Goal: Information Seeking & Learning: Learn about a topic

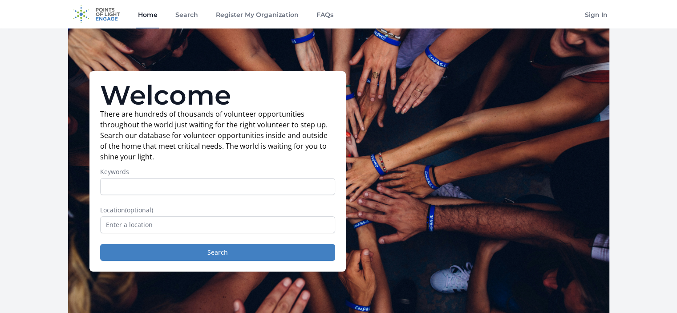
click at [180, 185] on input "Keywords" at bounding box center [217, 186] width 235 height 17
click at [165, 226] on input "text" at bounding box center [217, 224] width 235 height 17
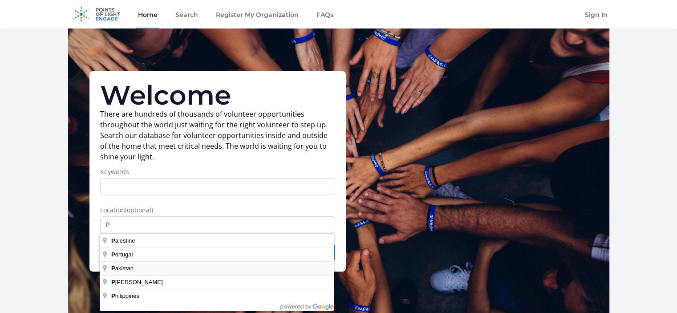
type input "Pakistan"
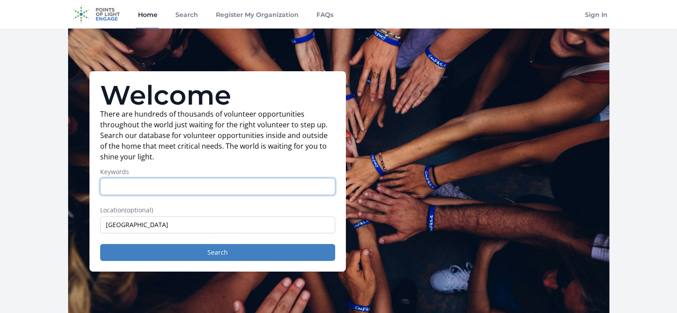
click at [147, 188] on input "Keywords" at bounding box center [217, 186] width 235 height 17
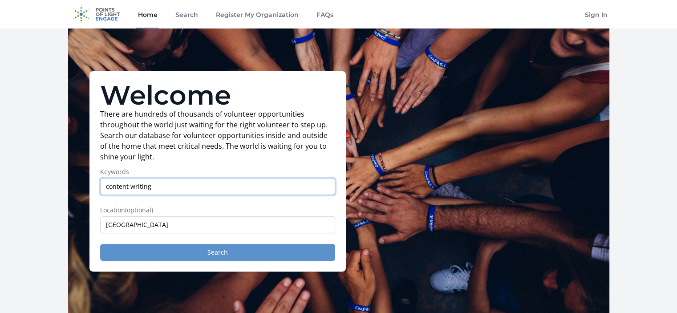
type input "content writing"
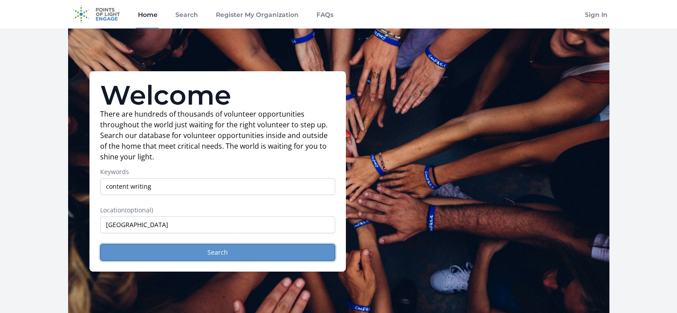
click at [213, 252] on button "Search" at bounding box center [217, 252] width 235 height 17
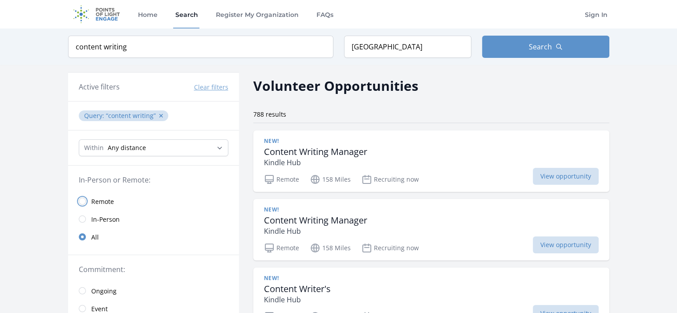
click at [82, 200] on input "radio" at bounding box center [82, 201] width 7 height 7
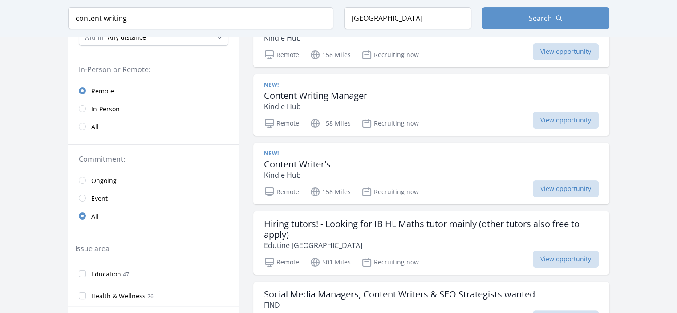
scroll to position [151, 0]
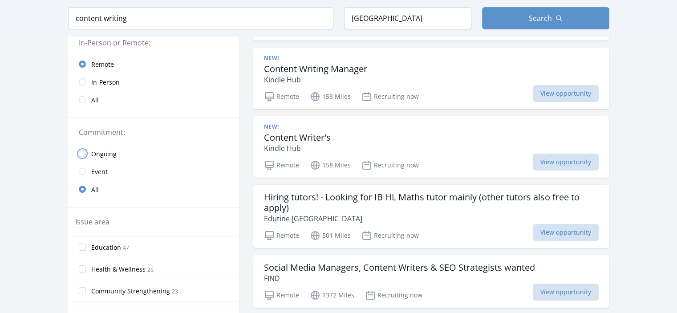
click at [83, 154] on input "radio" at bounding box center [82, 153] width 7 height 7
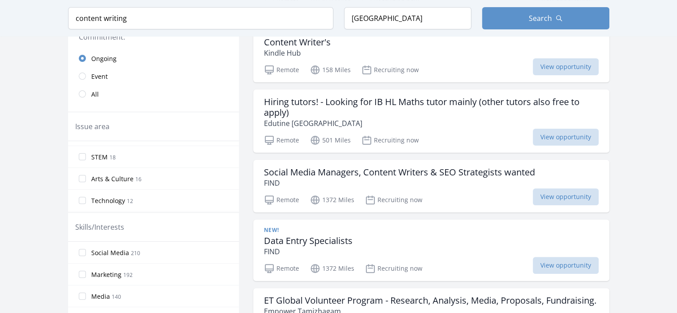
scroll to position [52, 0]
click at [153, 186] on label "Arts & Culture 16" at bounding box center [153, 188] width 171 height 18
click at [86, 186] on input "Arts & Culture 16" at bounding box center [82, 187] width 7 height 7
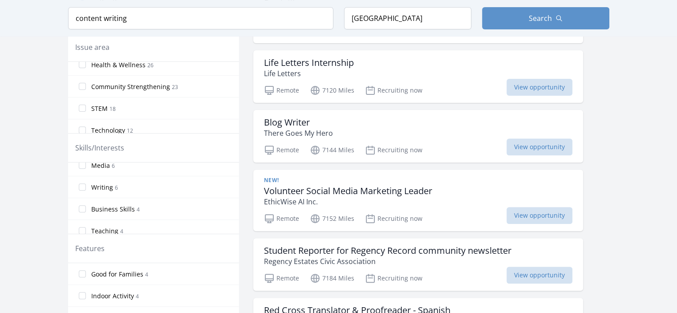
scroll to position [51, 0]
click at [110, 184] on span "Writing" at bounding box center [102, 187] width 22 height 9
click at [86, 184] on input "Writing 6" at bounding box center [82, 187] width 7 height 7
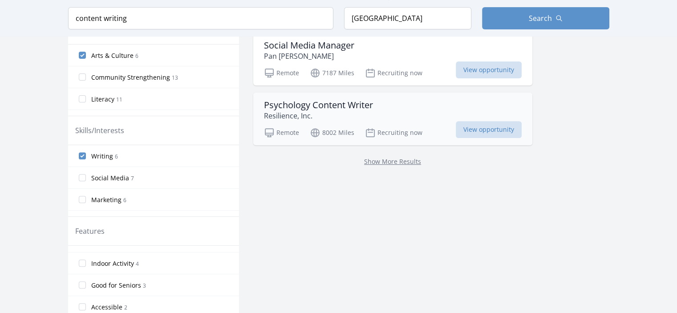
scroll to position [327, 0]
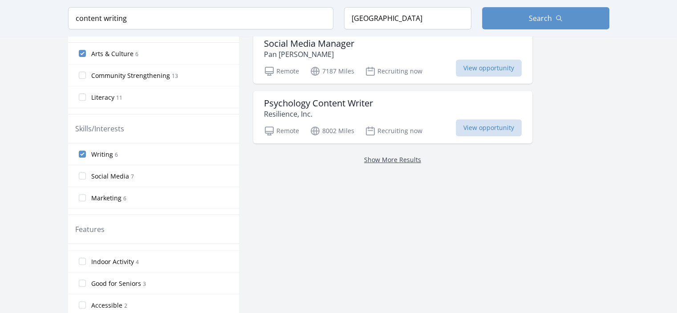
click at [385, 158] on link "Show More Results" at bounding box center [392, 159] width 57 height 8
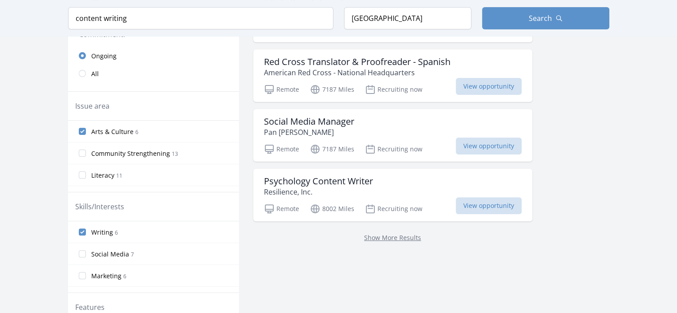
scroll to position [249, 0]
click at [399, 238] on link "Show More Results" at bounding box center [392, 238] width 57 height 8
click at [379, 237] on link "Show More Results" at bounding box center [392, 238] width 57 height 8
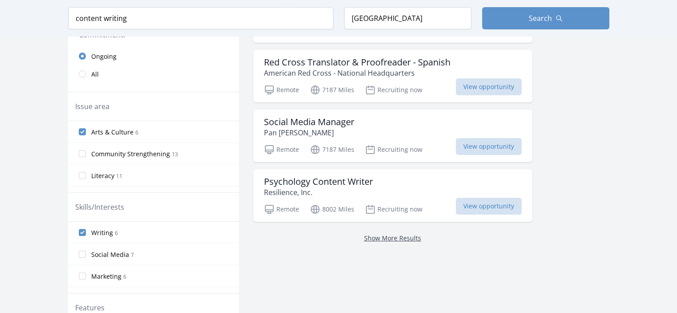
click at [379, 237] on link "Show More Results" at bounding box center [392, 238] width 57 height 8
click at [504, 207] on span "View opportunity" at bounding box center [489, 206] width 66 height 17
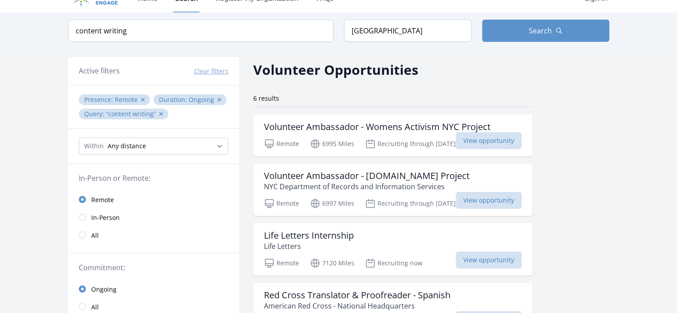
scroll to position [14, 0]
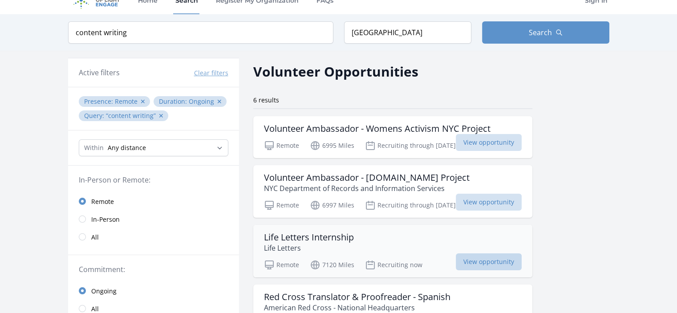
click at [504, 262] on span "View opportunity" at bounding box center [489, 261] width 66 height 17
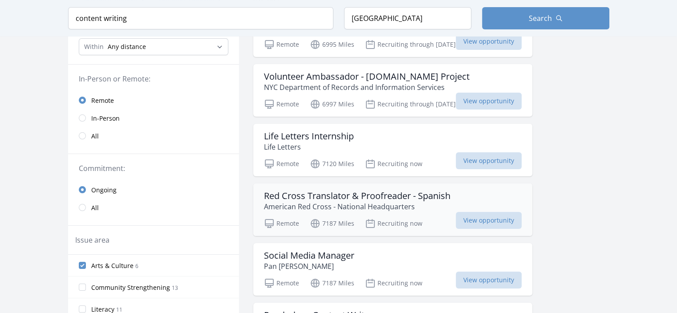
scroll to position [115, 0]
click at [395, 144] on div "Life Letters Internship Life Letters" at bounding box center [393, 141] width 258 height 21
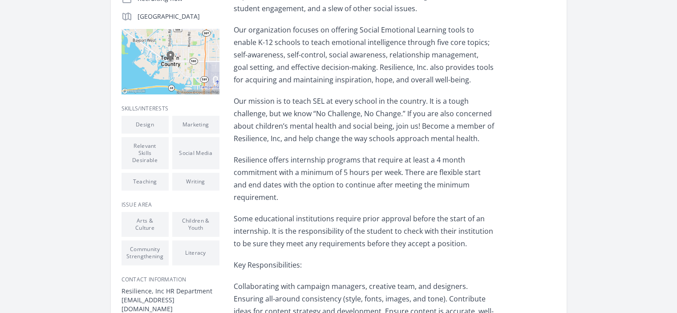
scroll to position [210, 0]
click at [195, 180] on li "Writing" at bounding box center [195, 181] width 47 height 18
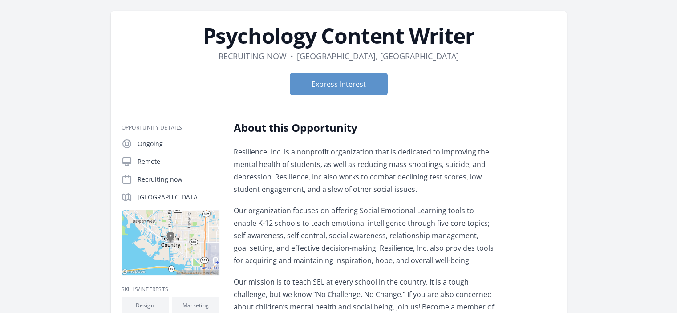
scroll to position [0, 0]
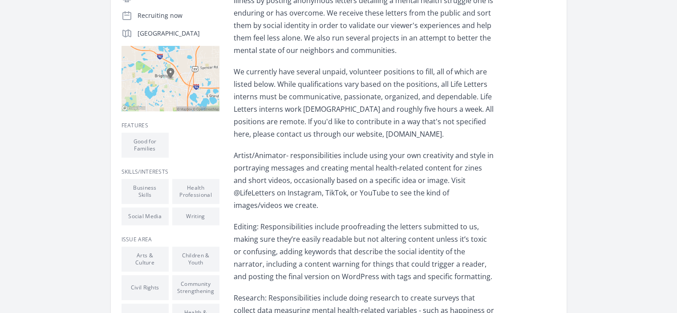
scroll to position [208, 0]
click at [512, 236] on div "About this Opportunity Life Letters is a non-profit organization that works to …" at bounding box center [395, 308] width 322 height 706
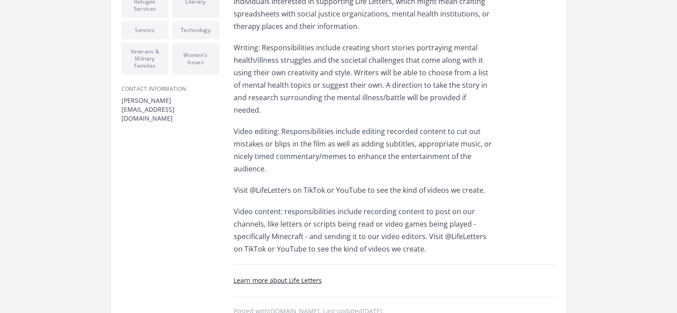
scroll to position [575, 0]
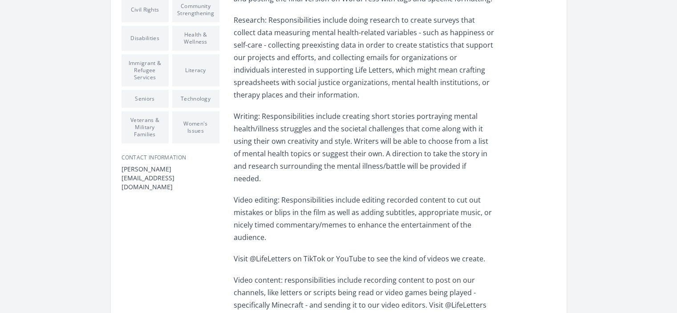
scroll to position [483, 0]
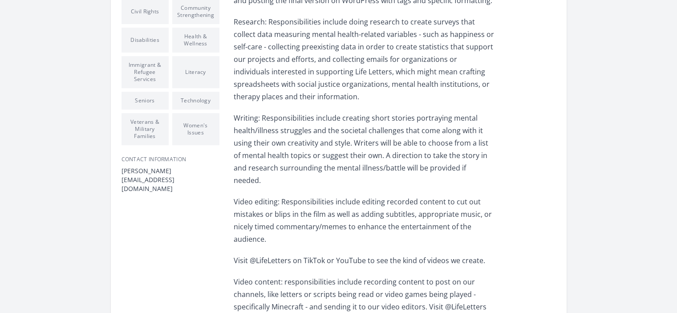
click at [191, 118] on li "Women's Issues" at bounding box center [195, 129] width 47 height 32
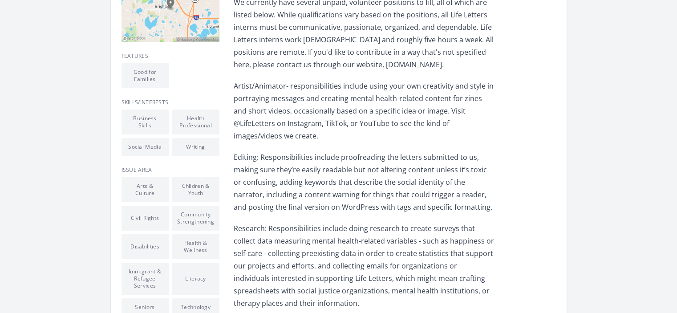
scroll to position [276, 0]
click at [191, 149] on li "Writing" at bounding box center [195, 147] width 47 height 18
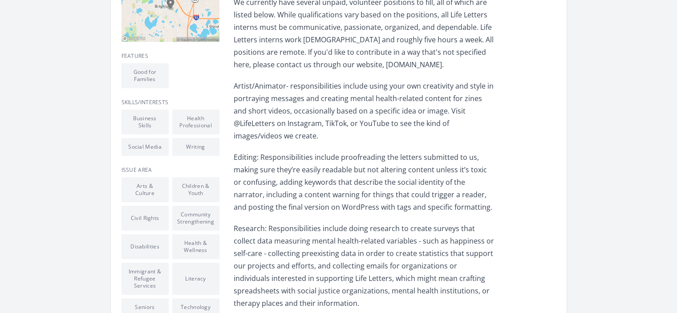
click at [191, 149] on li "Writing" at bounding box center [195, 147] width 47 height 18
click at [210, 146] on li "Writing" at bounding box center [195, 147] width 47 height 18
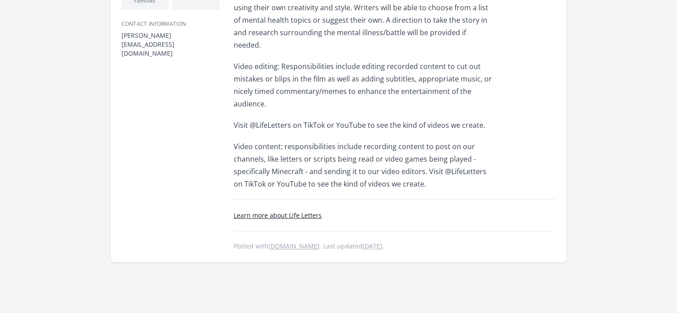
scroll to position [619, 0]
click at [287, 210] on link "Learn more about Life Letters" at bounding box center [278, 214] width 88 height 8
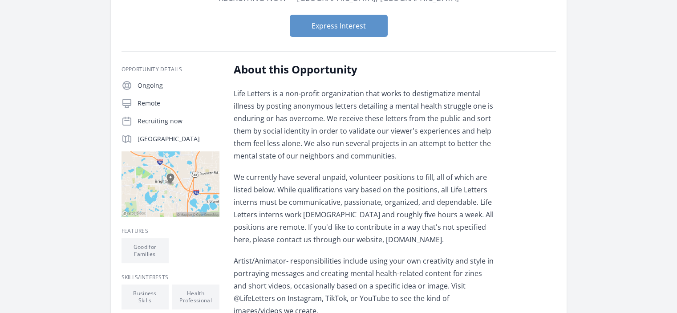
scroll to position [95, 0]
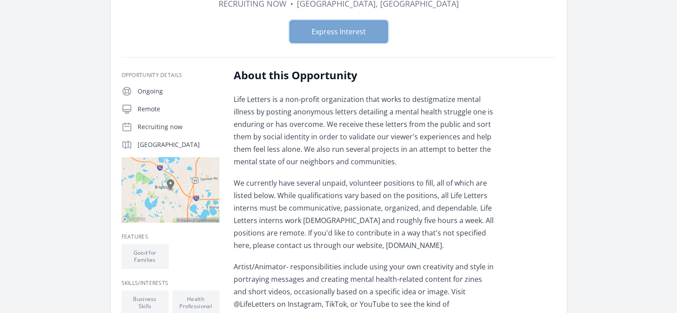
click at [354, 28] on button "Express Interest" at bounding box center [339, 31] width 98 height 22
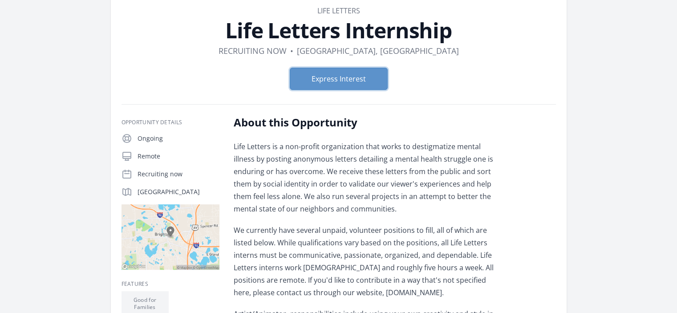
scroll to position [0, 0]
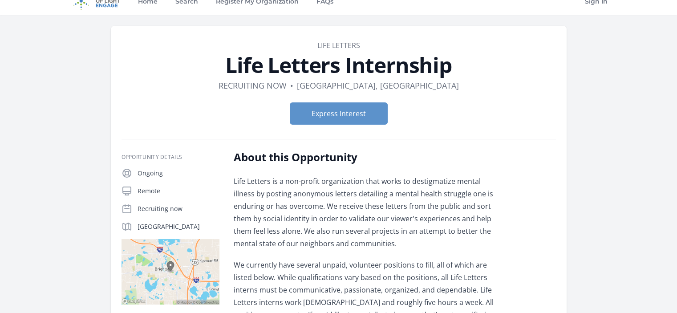
scroll to position [12, 0]
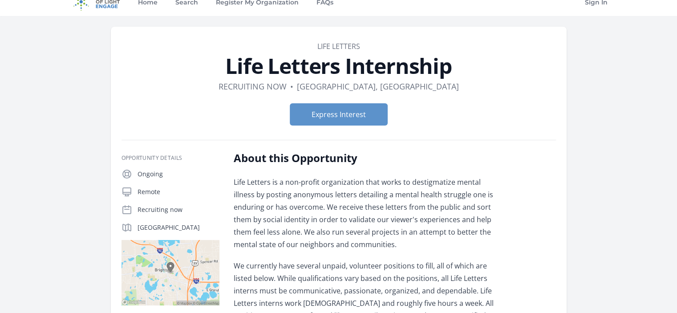
drag, startPoint x: 134, startPoint y: 193, endPoint x: 423, endPoint y: 102, distance: 303.5
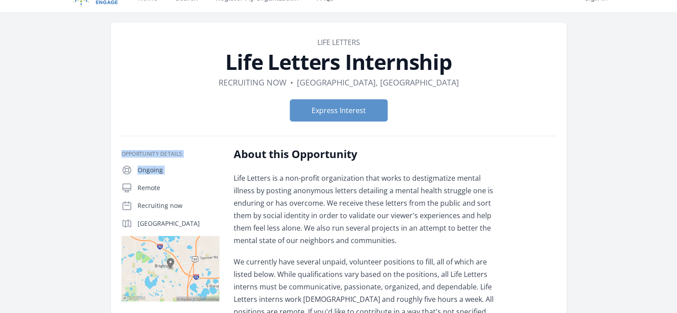
scroll to position [0, 0]
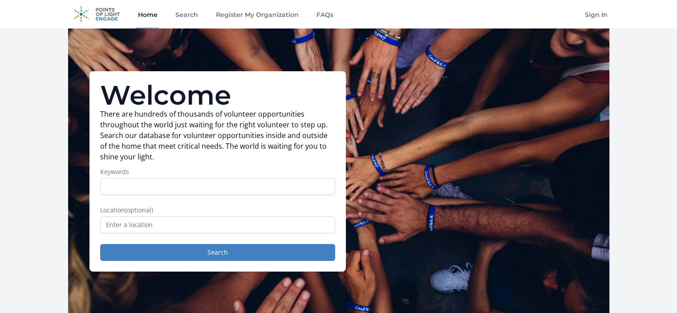
click at [179, 180] on input "Keywords" at bounding box center [217, 186] width 235 height 17
type input "content writing"
click at [174, 220] on input "text" at bounding box center [217, 224] width 235 height 17
click at [175, 225] on input "text" at bounding box center [217, 224] width 235 height 17
type input "p"
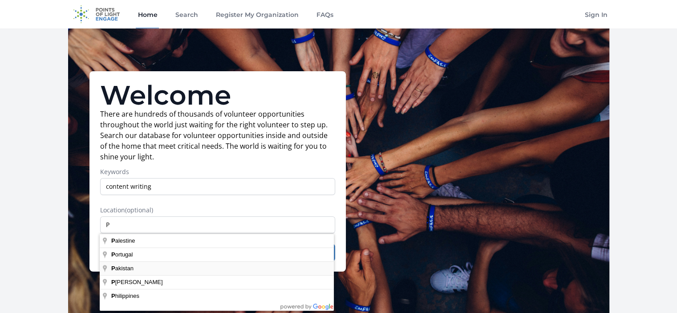
type input "Pakistan"
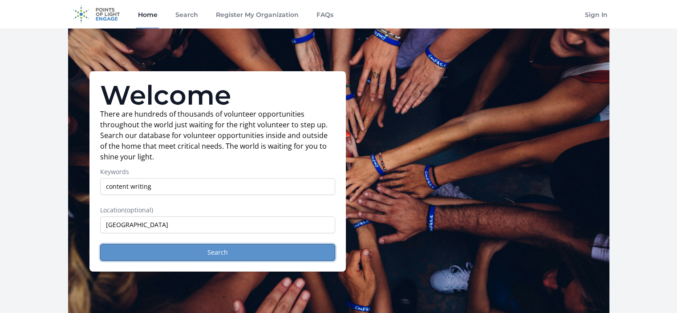
click at [204, 248] on button "Search" at bounding box center [217, 252] width 235 height 17
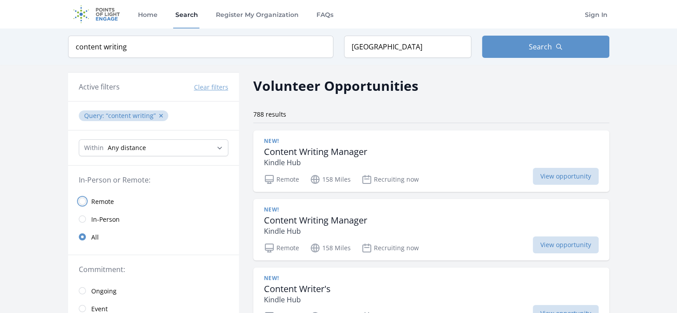
click at [84, 200] on input "radio" at bounding box center [82, 201] width 7 height 7
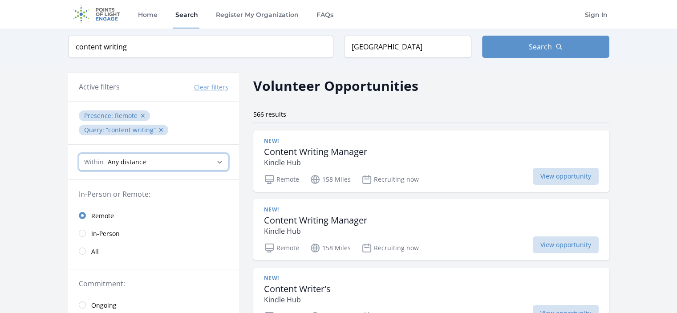
click at [220, 161] on select "Any distance , 5 Miles , 20 Miles , 50 Miles , 100 Miles" at bounding box center [154, 162] width 150 height 17
click at [220, 156] on select "Any distance , 5 Miles , 20 Miles , 50 Miles , 100 Miles" at bounding box center [154, 162] width 150 height 17
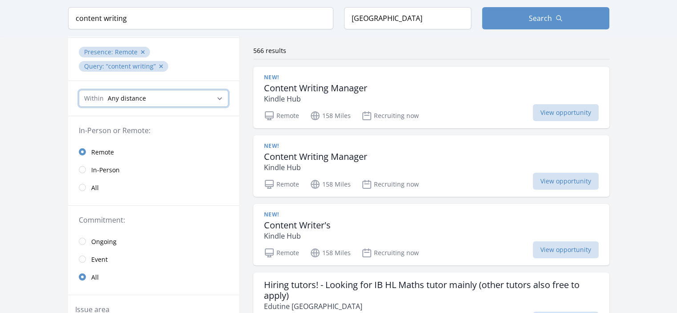
scroll to position [64, 0]
click at [87, 242] on link "Ongoing" at bounding box center [153, 241] width 171 height 18
click at [82, 262] on link "Event" at bounding box center [153, 259] width 171 height 18
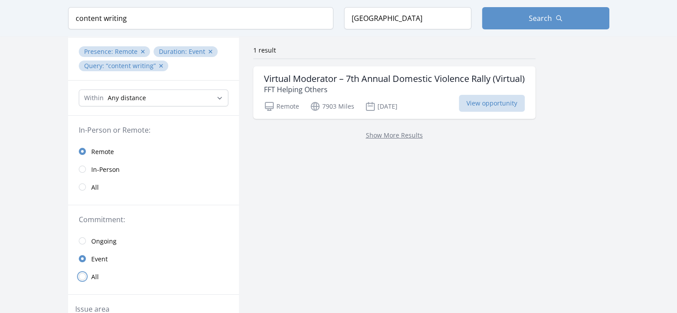
click at [82, 277] on input "radio" at bounding box center [82, 276] width 7 height 7
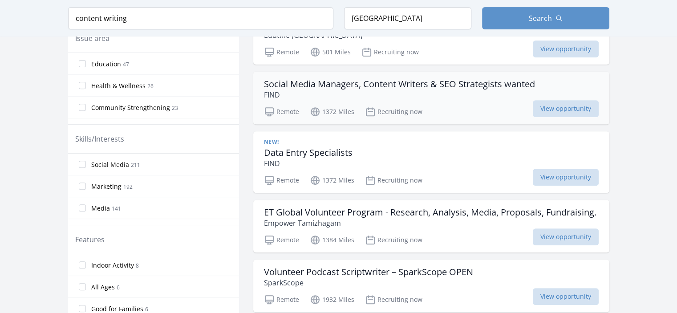
scroll to position [337, 0]
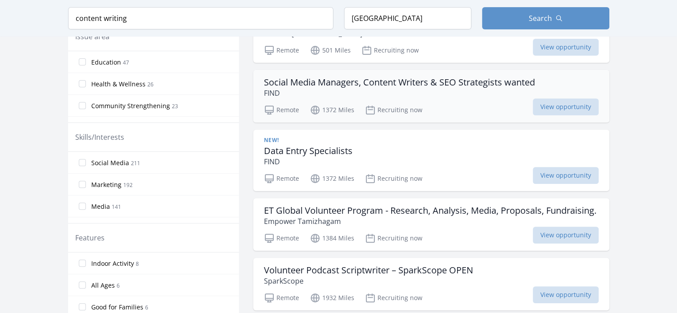
click at [439, 99] on div "Social Media Managers, Content Writers & SEO Strategists wanted FIND Remote 137…" at bounding box center [431, 96] width 356 height 53
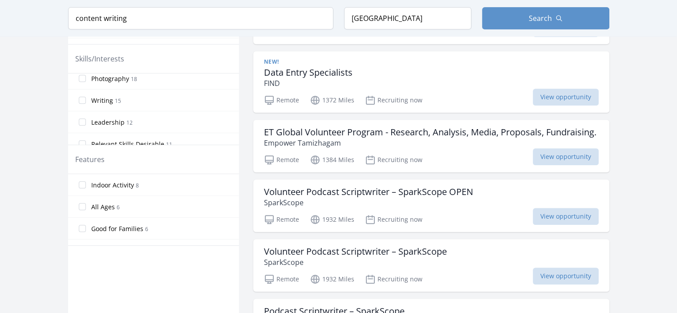
scroll to position [224, 0]
click at [82, 98] on input "Writing 15" at bounding box center [82, 99] width 7 height 7
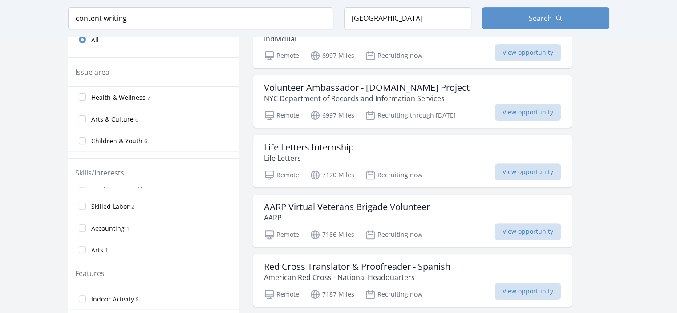
scroll to position [67, 0]
click at [175, 119] on label "Arts & Culture 6" at bounding box center [153, 118] width 171 height 18
click at [86, 119] on input "Arts & Culture 6" at bounding box center [82, 117] width 7 height 7
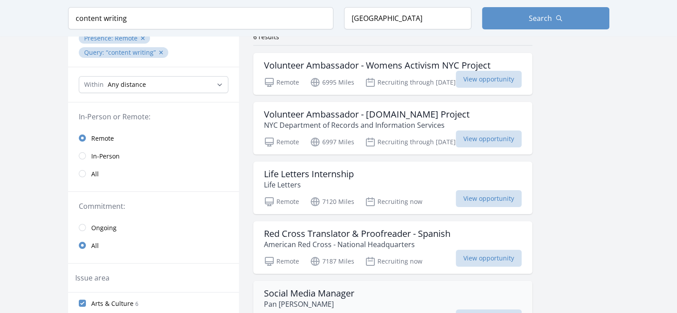
scroll to position [77, 0]
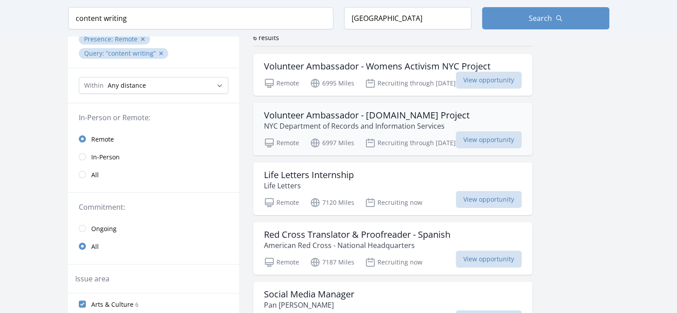
click at [326, 119] on h3 "Volunteer Ambassador - [DOMAIN_NAME] Project" at bounding box center [367, 115] width 206 height 11
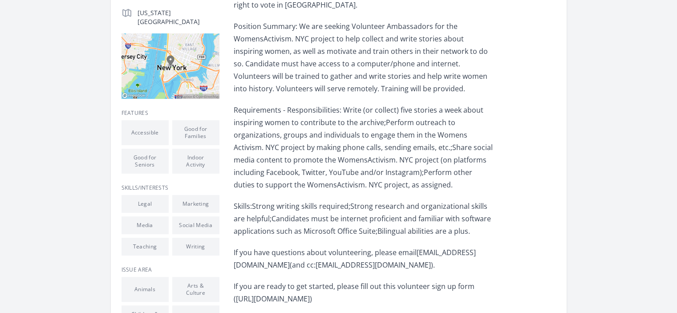
scroll to position [256, 0]
